Goal: Transaction & Acquisition: Book appointment/travel/reservation

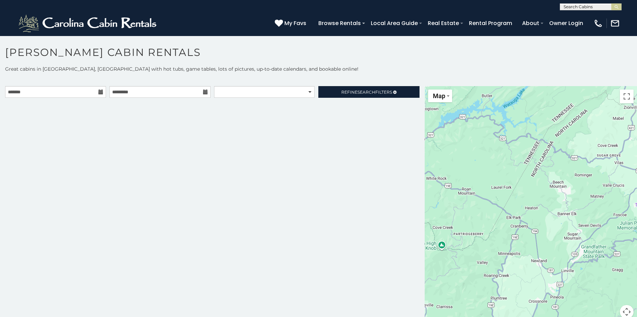
click at [100, 92] on icon at bounding box center [100, 91] width 5 height 5
click at [100, 93] on icon at bounding box center [100, 91] width 5 height 5
click at [98, 93] on icon at bounding box center [100, 91] width 5 height 5
click at [100, 92] on icon at bounding box center [100, 91] width 5 height 5
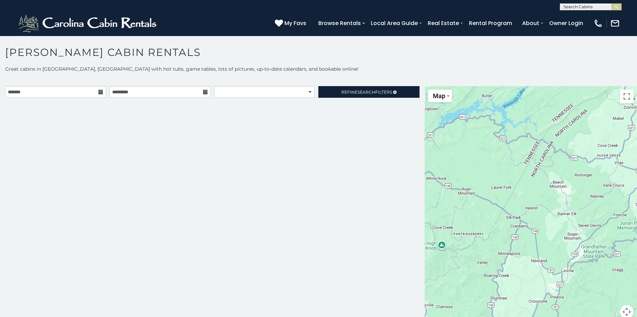
click at [211, 91] on div at bounding box center [160, 92] width 104 height 12
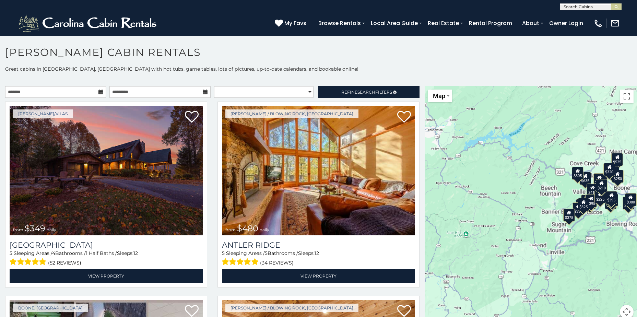
click at [203, 92] on icon at bounding box center [205, 91] width 5 height 5
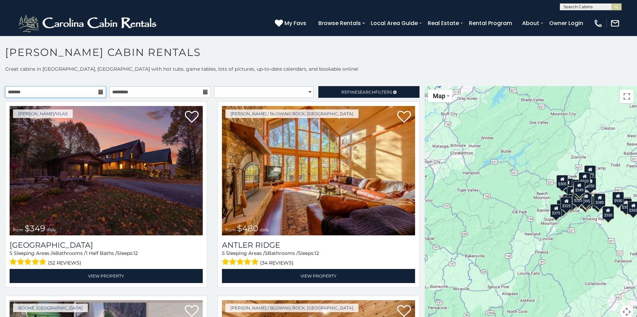
click at [100, 95] on input "text" at bounding box center [55, 92] width 101 height 12
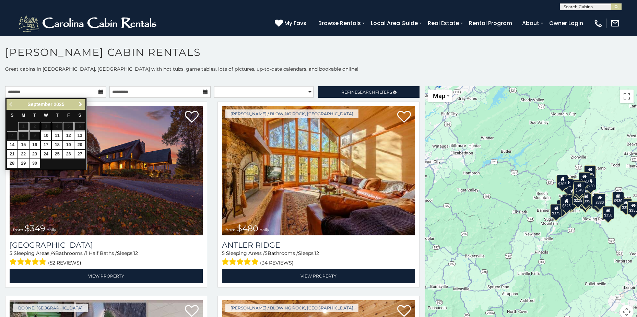
click at [80, 103] on span "Next" at bounding box center [80, 103] width 5 height 5
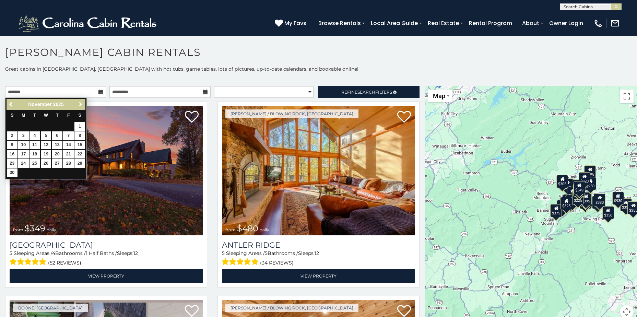
click at [80, 103] on span "Next" at bounding box center [80, 103] width 5 height 5
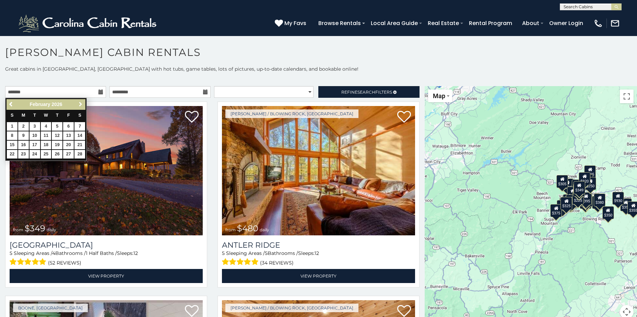
click at [80, 103] on span "Next" at bounding box center [80, 103] width 5 height 5
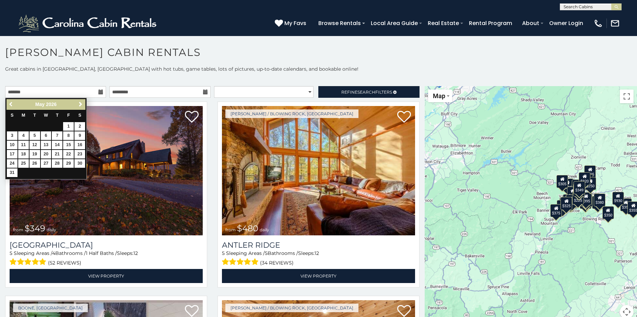
click at [7, 106] on link "Previous" at bounding box center [11, 104] width 9 height 9
click at [70, 155] on link "24" at bounding box center [68, 154] width 11 height 9
type input "**********"
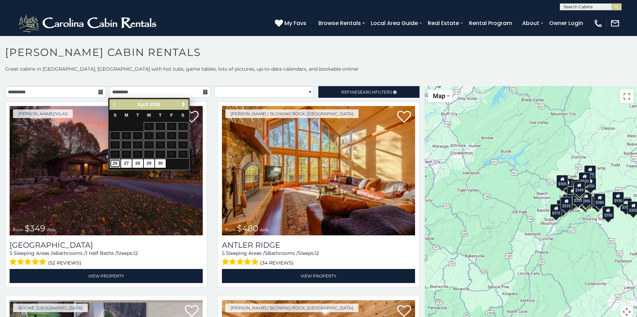
click at [113, 165] on link "26" at bounding box center [115, 163] width 11 height 9
type input "**********"
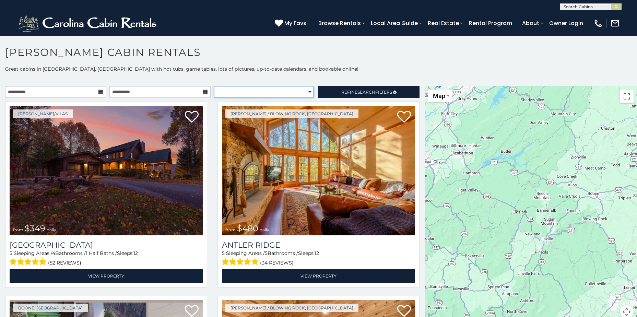
click at [302, 93] on select "**********" at bounding box center [263, 92] width 99 height 12
click at [214, 86] on select "**********" at bounding box center [263, 92] width 99 height 12
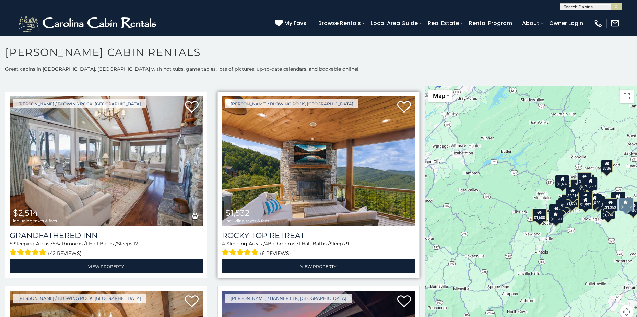
scroll to position [206, 0]
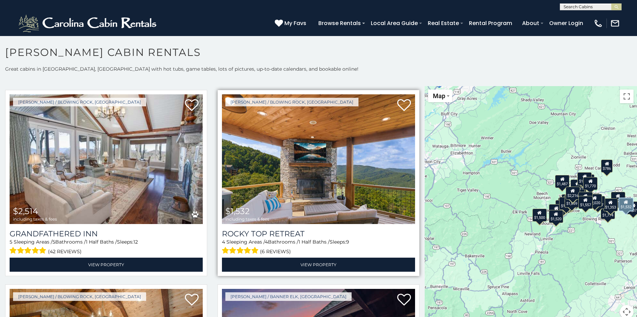
select select "*********"
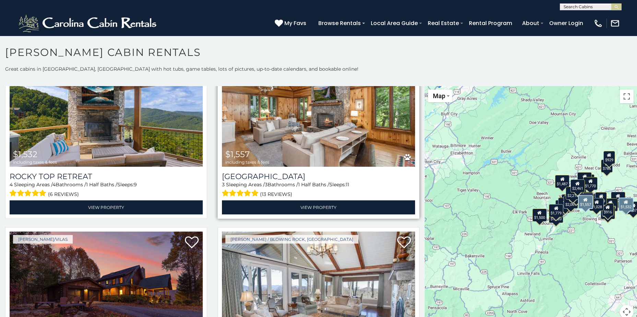
scroll to position [0, 0]
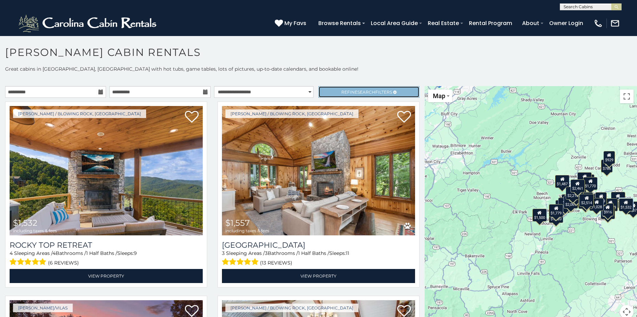
click at [362, 92] on span "Search" at bounding box center [366, 91] width 18 height 5
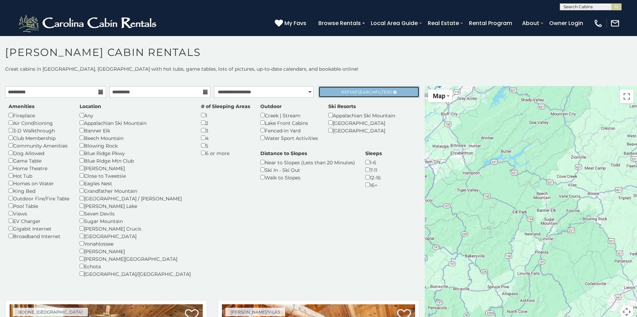
click at [350, 94] on span "Refine Search Filters" at bounding box center [366, 91] width 51 height 5
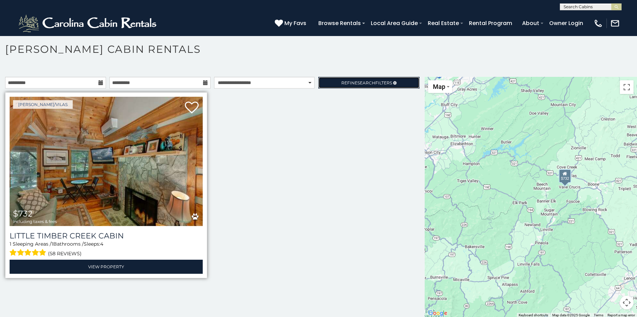
scroll to position [4, 0]
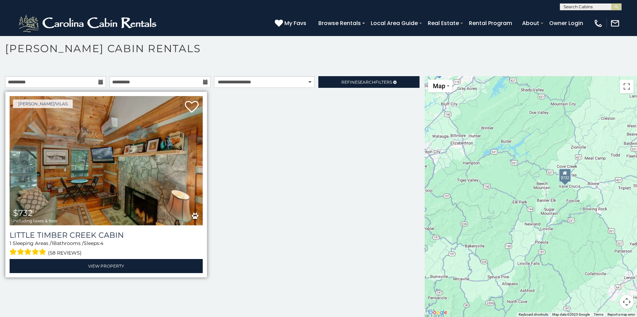
click at [125, 182] on img at bounding box center [106, 160] width 193 height 129
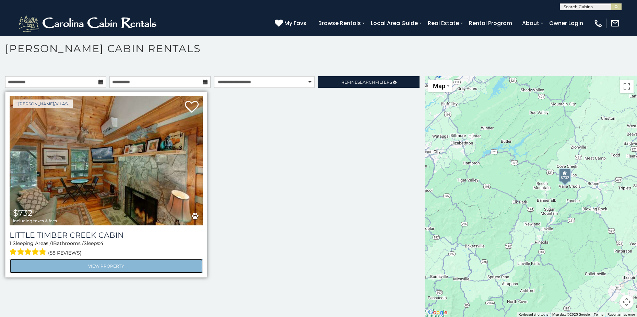
click at [124, 264] on link "View Property" at bounding box center [106, 266] width 193 height 14
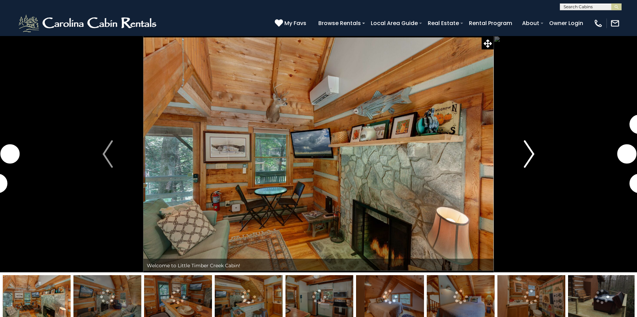
click at [531, 148] on img "Next" at bounding box center [529, 153] width 10 height 27
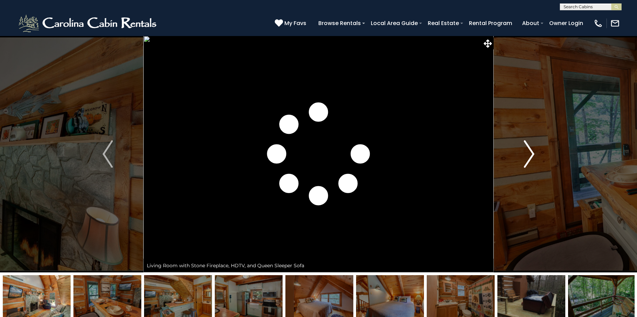
click at [531, 148] on img "Next" at bounding box center [529, 153] width 10 height 27
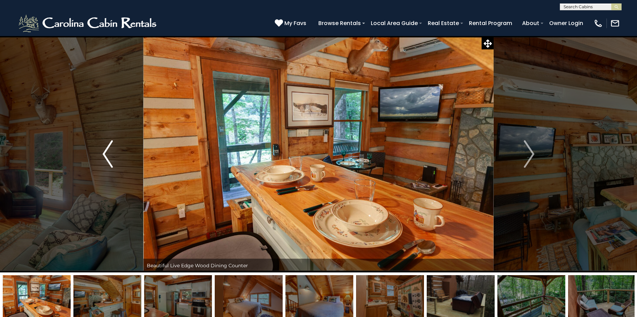
click at [106, 156] on img "Previous" at bounding box center [108, 153] width 10 height 27
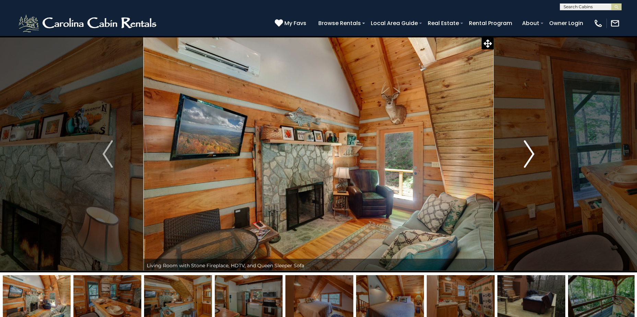
click at [531, 151] on img "Next" at bounding box center [529, 153] width 10 height 27
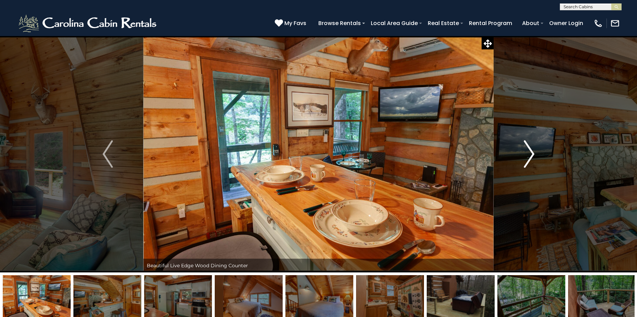
click at [531, 151] on img "Next" at bounding box center [529, 153] width 10 height 27
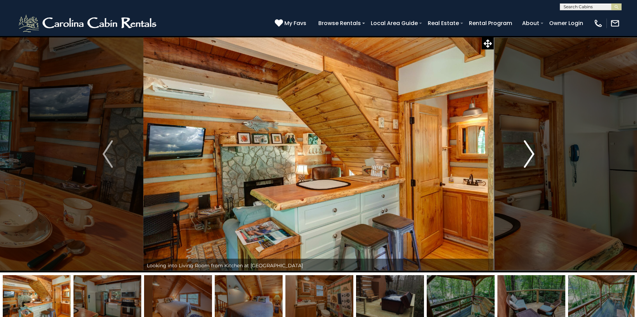
click at [531, 151] on img "Next" at bounding box center [529, 153] width 10 height 27
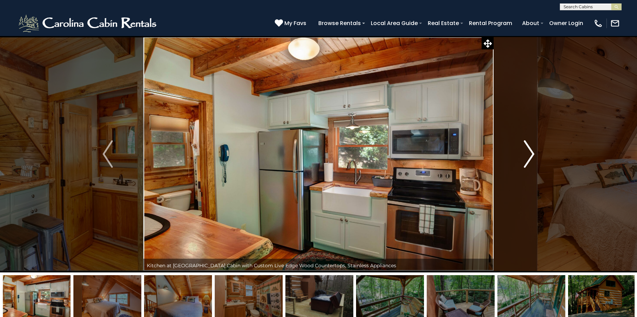
click at [531, 151] on img "Next" at bounding box center [529, 153] width 10 height 27
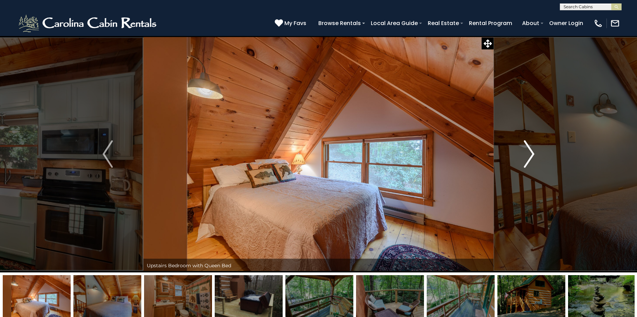
click at [531, 151] on img "Next" at bounding box center [529, 153] width 10 height 27
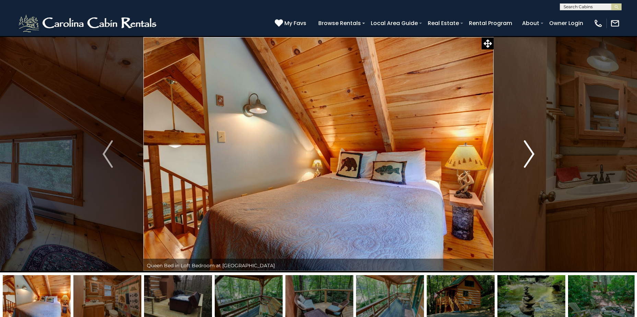
click at [531, 151] on img "Next" at bounding box center [529, 153] width 10 height 27
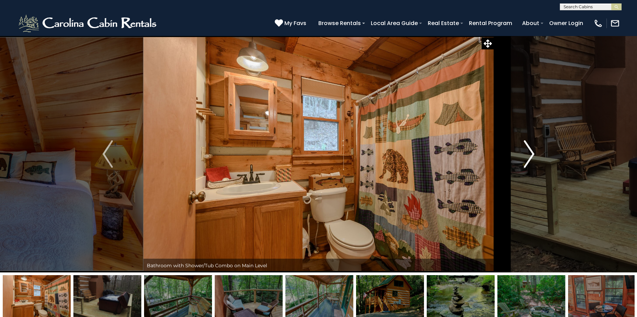
click at [531, 151] on img "Next" at bounding box center [529, 153] width 10 height 27
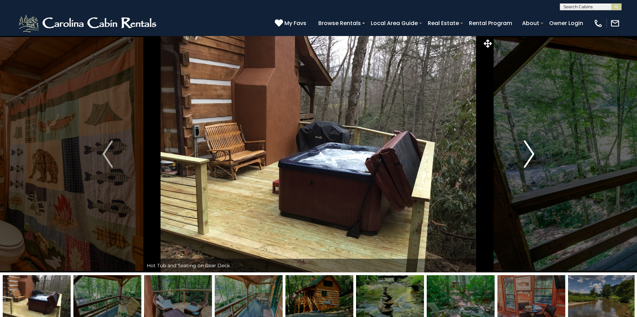
click at [531, 151] on img "Next" at bounding box center [529, 153] width 10 height 27
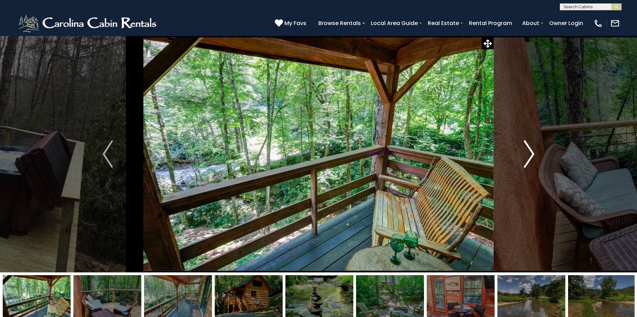
click at [531, 151] on img "Next" at bounding box center [529, 153] width 10 height 27
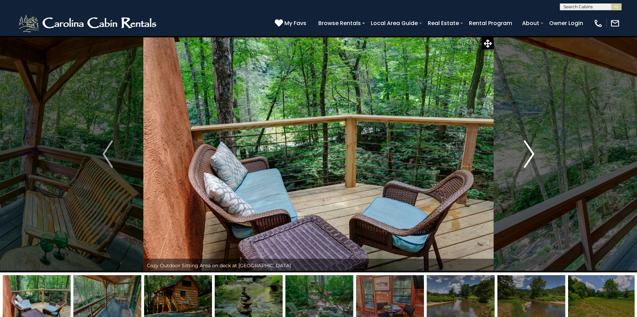
click at [531, 151] on img "Next" at bounding box center [529, 153] width 10 height 27
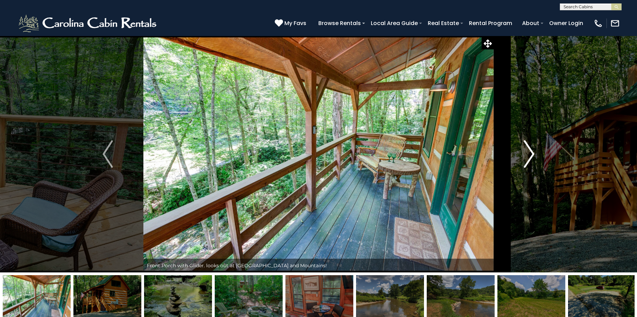
click at [531, 151] on img "Next" at bounding box center [529, 153] width 10 height 27
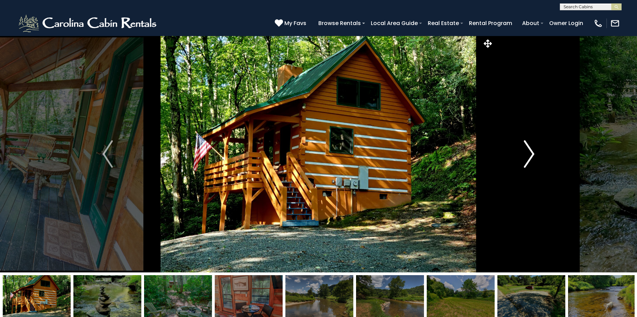
click at [531, 151] on img "Next" at bounding box center [529, 153] width 10 height 27
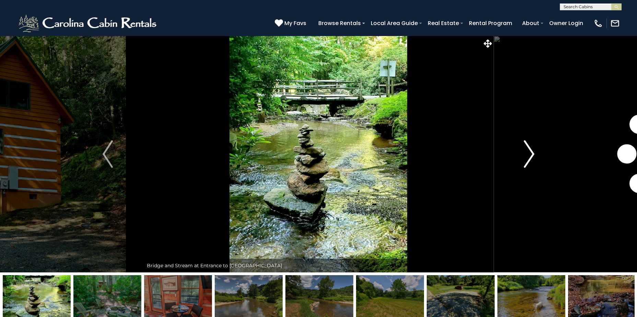
click at [531, 151] on img "Next" at bounding box center [529, 153] width 10 height 27
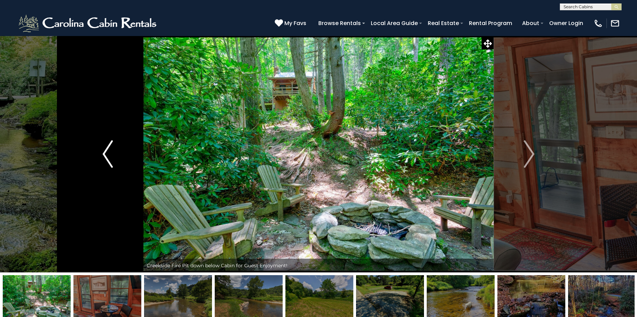
click at [101, 143] on button "Previous" at bounding box center [107, 154] width 71 height 237
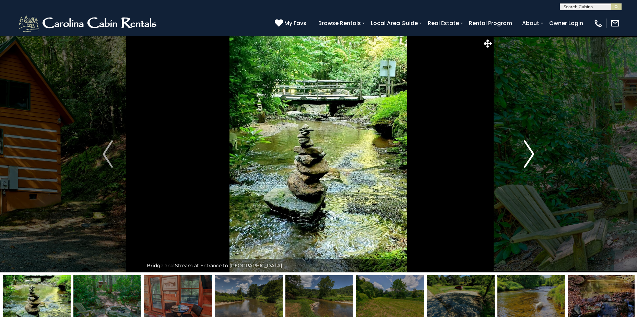
click at [529, 150] on img "Next" at bounding box center [529, 153] width 10 height 27
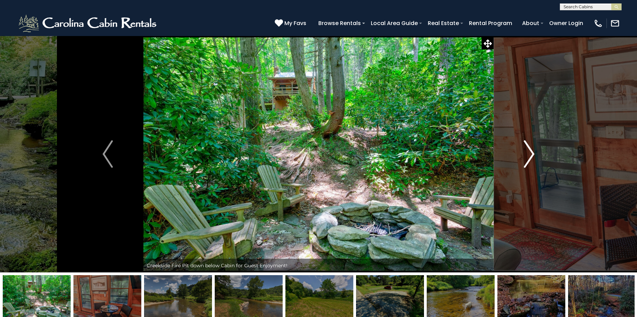
click at [529, 150] on img "Next" at bounding box center [529, 153] width 10 height 27
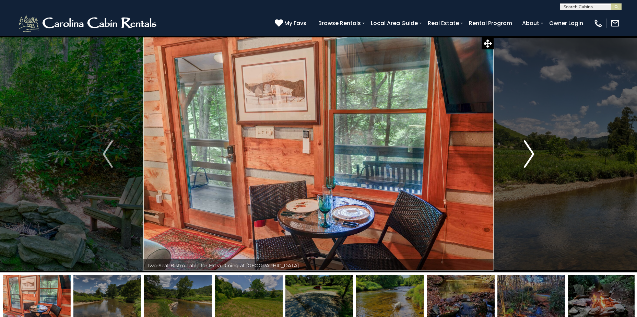
click at [529, 150] on img "Next" at bounding box center [529, 153] width 10 height 27
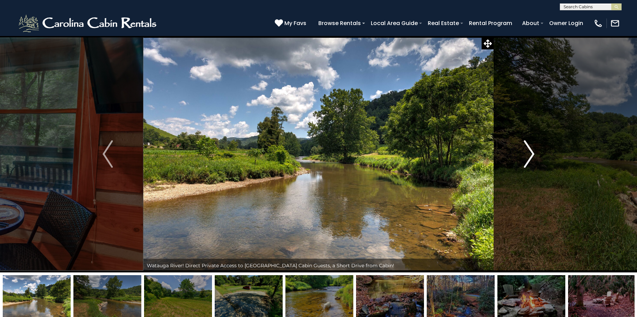
click at [529, 151] on img "Next" at bounding box center [529, 153] width 10 height 27
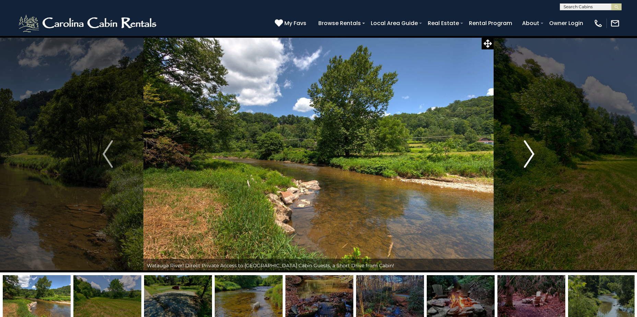
click at [529, 151] on img "Next" at bounding box center [529, 153] width 10 height 27
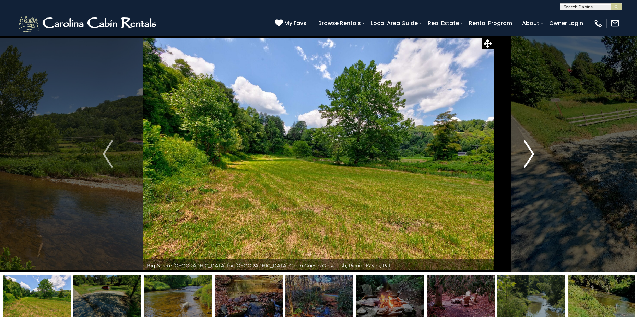
click at [529, 151] on img "Next" at bounding box center [529, 153] width 10 height 27
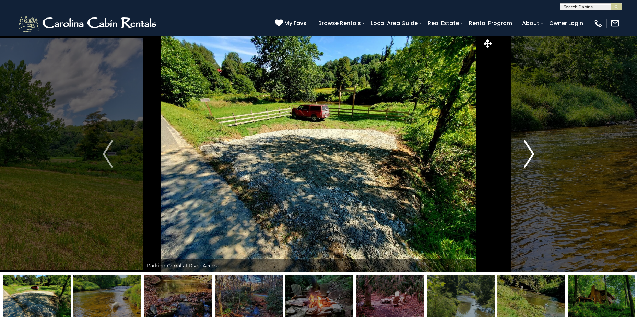
click at [529, 151] on img "Next" at bounding box center [529, 153] width 10 height 27
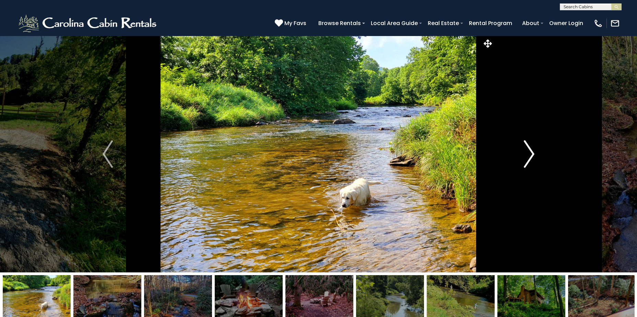
click at [529, 151] on img "Next" at bounding box center [529, 153] width 10 height 27
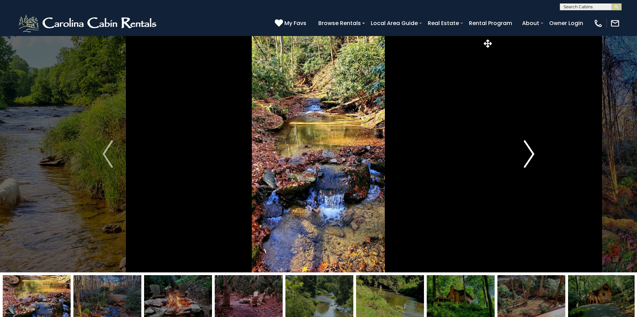
click at [529, 151] on img "Next" at bounding box center [529, 153] width 10 height 27
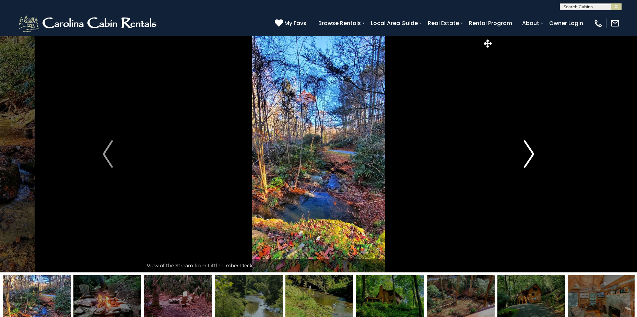
click at [529, 151] on img "Next" at bounding box center [529, 153] width 10 height 27
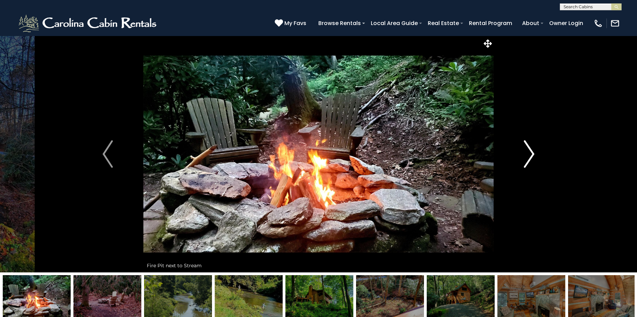
click at [529, 151] on img "Next" at bounding box center [529, 153] width 10 height 27
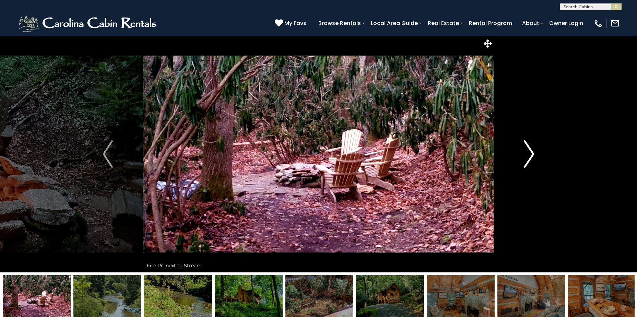
click at [529, 151] on img "Next" at bounding box center [529, 153] width 10 height 27
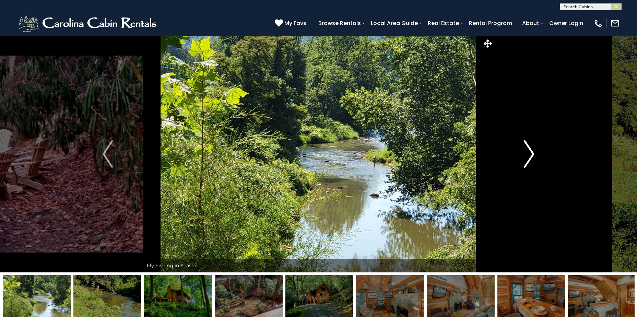
click at [529, 151] on img "Next" at bounding box center [529, 153] width 10 height 27
